Goal: Task Accomplishment & Management: Manage account settings

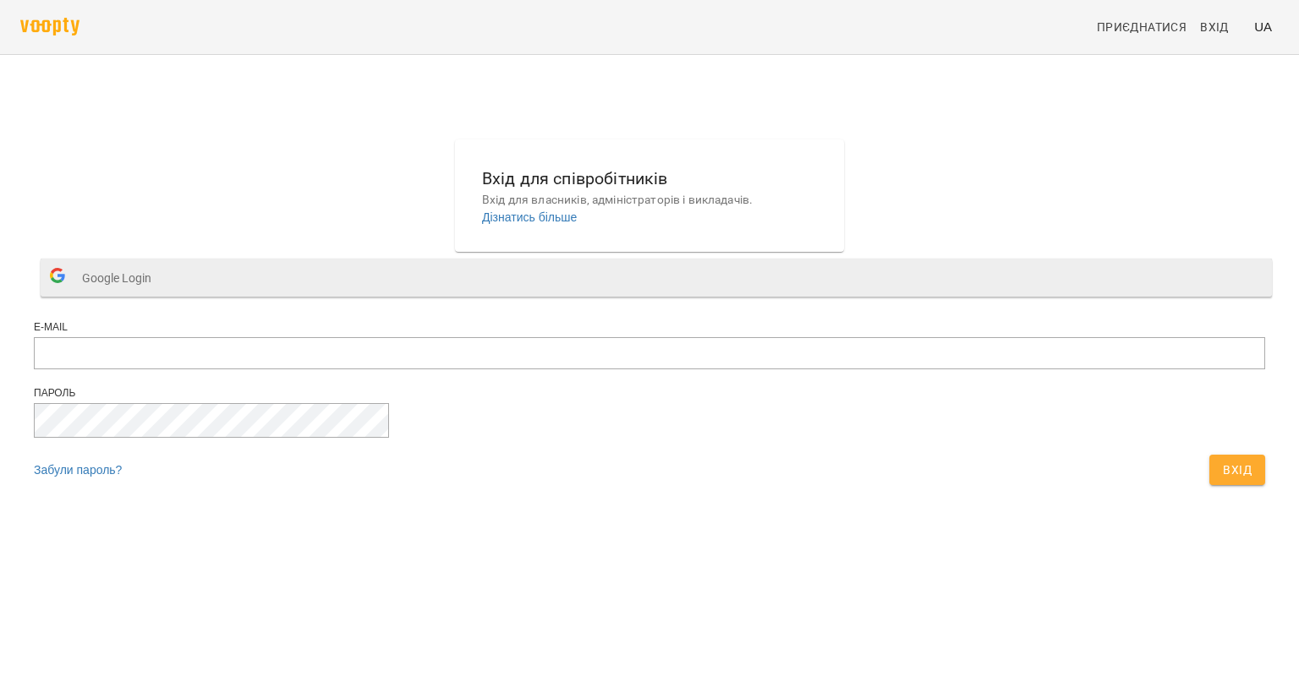
click at [160, 295] on span "Google Login" at bounding box center [121, 278] width 78 height 34
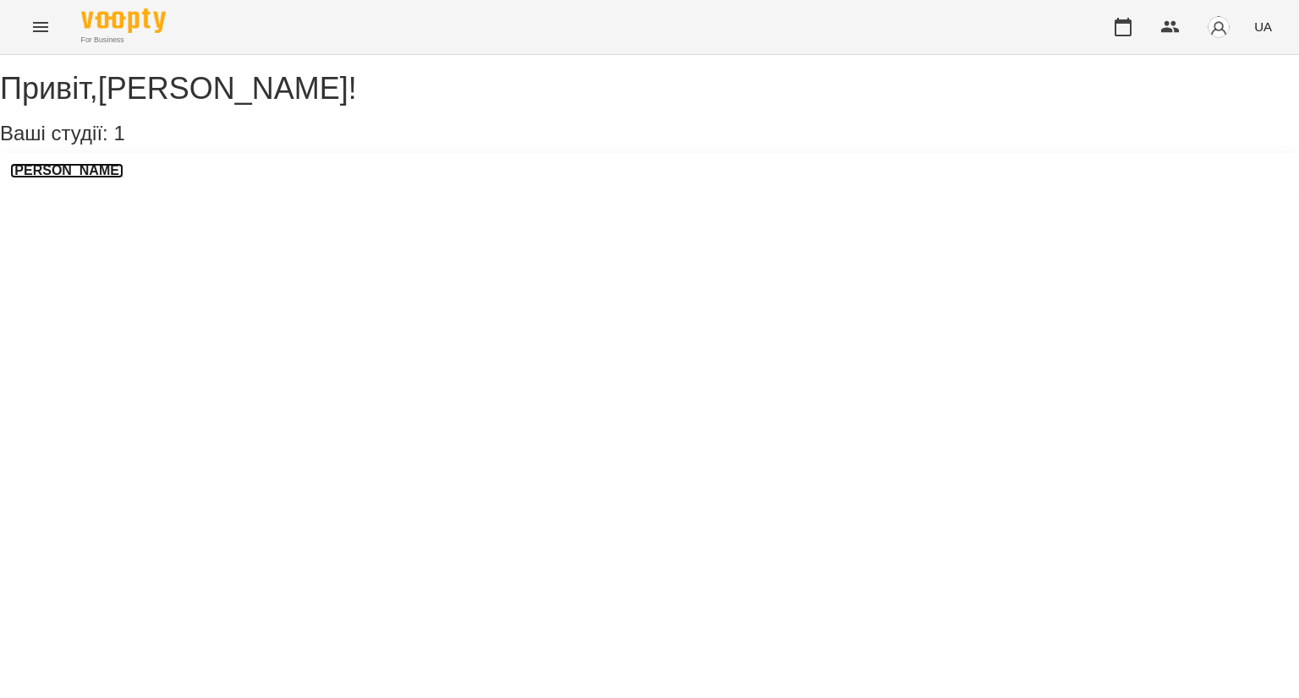
click at [91, 178] on h3 "[PERSON_NAME]" at bounding box center [66, 170] width 113 height 15
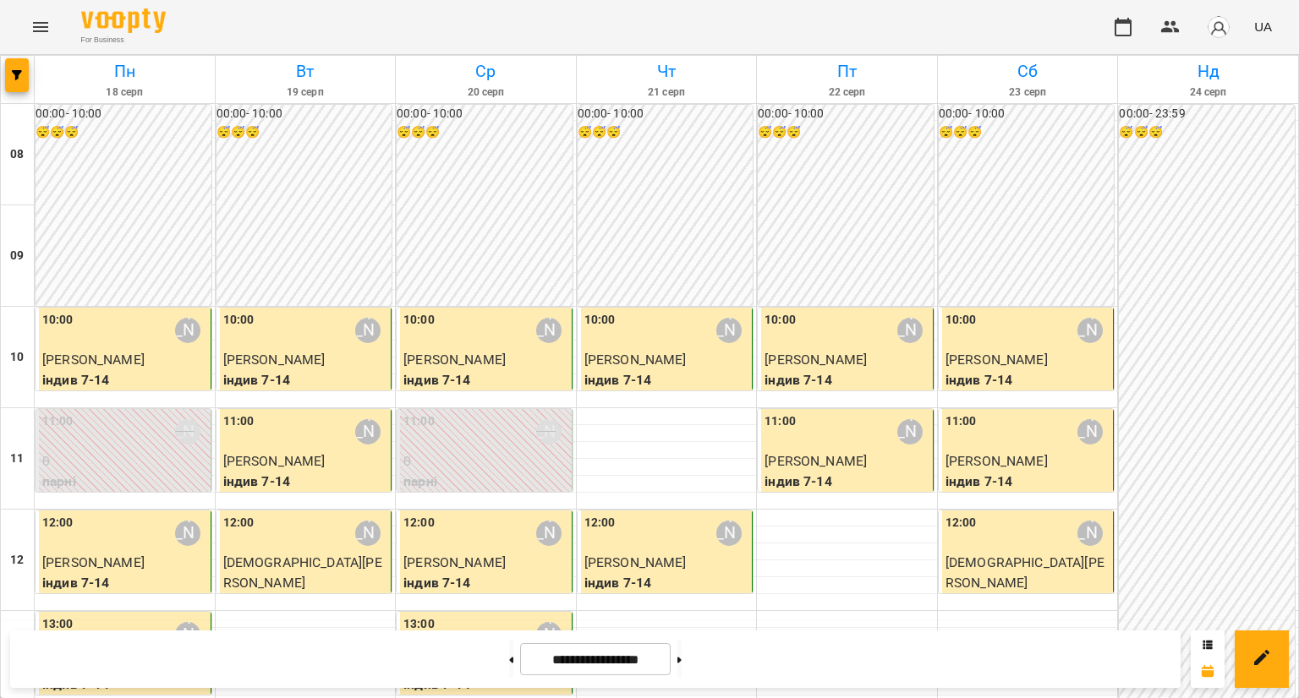
scroll to position [85, 0]
